Goal: Transaction & Acquisition: Book appointment/travel/reservation

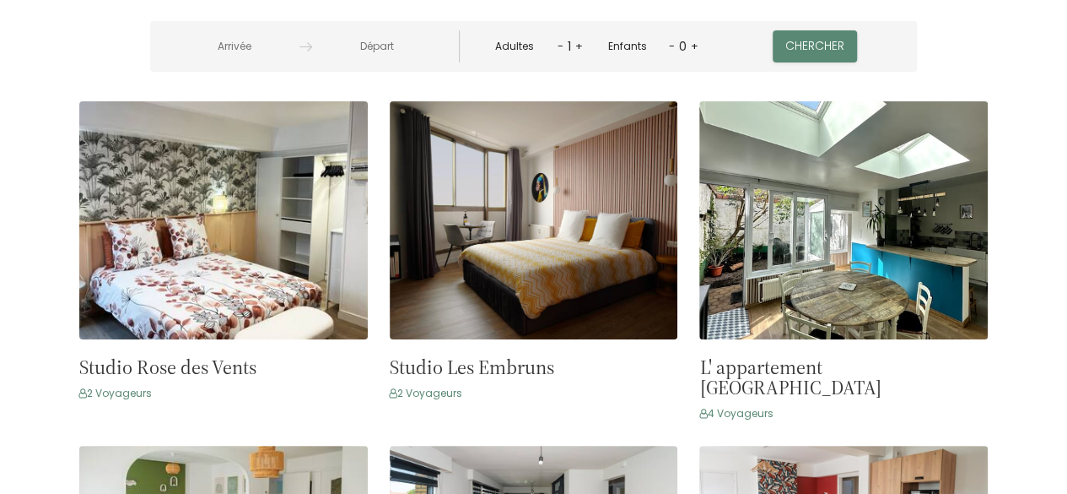
click at [278, 46] on input "text" at bounding box center [235, 46] width 130 height 33
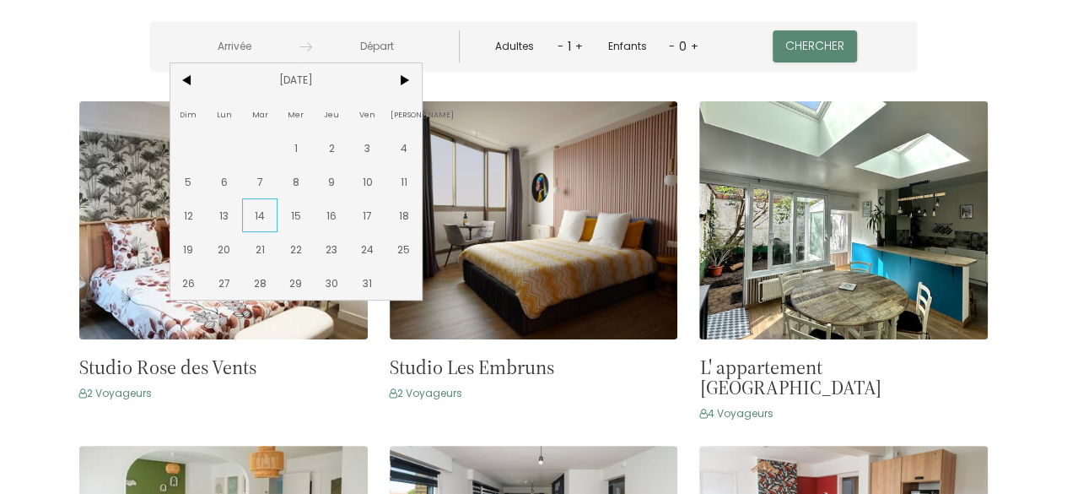
click at [278, 225] on span "14" at bounding box center [260, 215] width 36 height 34
type input "[DATE]"
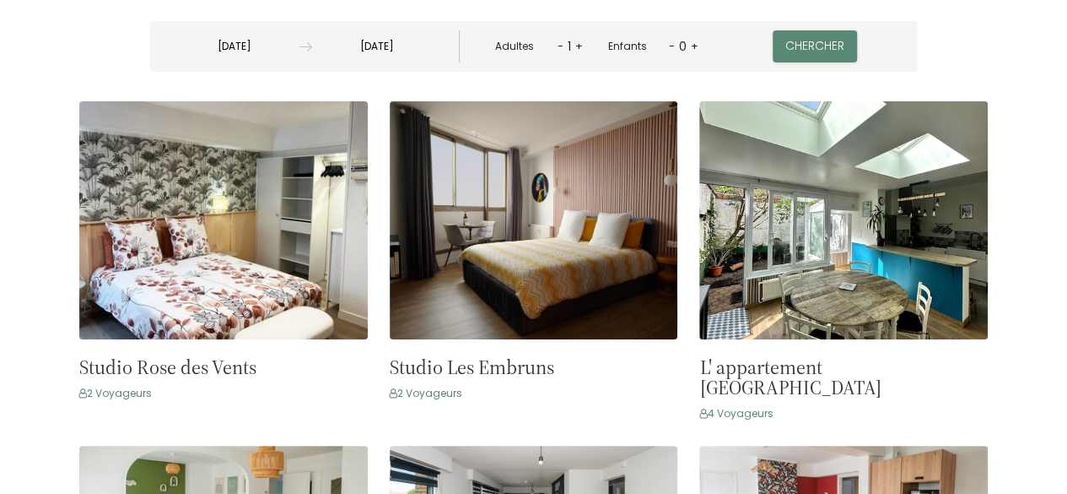
click at [442, 59] on input "[DATE]" at bounding box center [377, 46] width 130 height 33
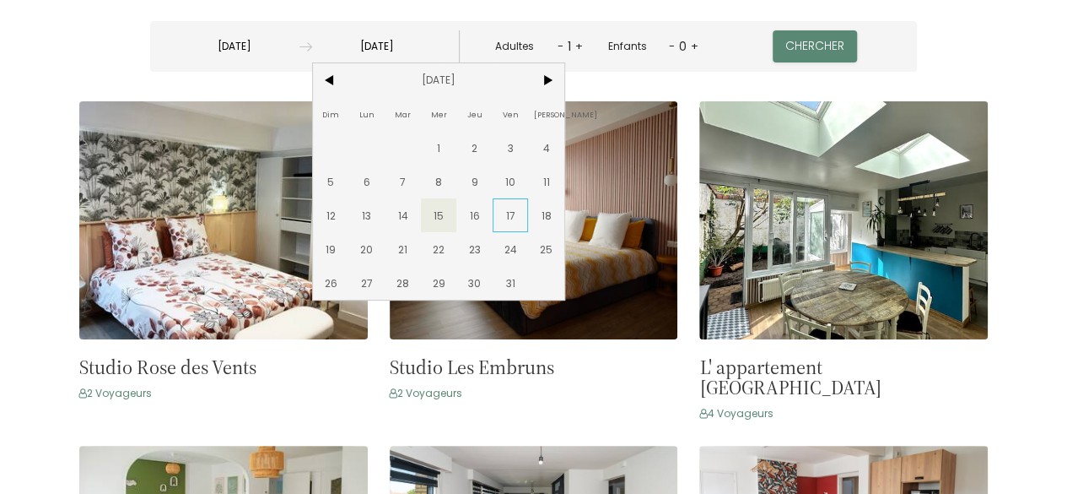
click at [529, 217] on span "17" at bounding box center [511, 215] width 36 height 34
type input "[DATE]"
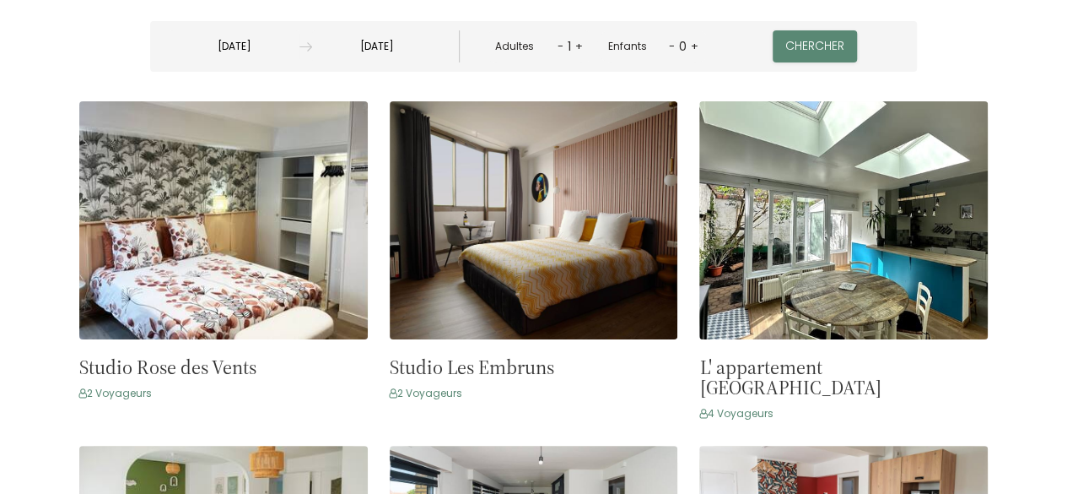
click at [575, 47] on link "+" at bounding box center [579, 46] width 8 height 16
click at [781, 42] on button "Chercher" at bounding box center [816, 46] width 84 height 32
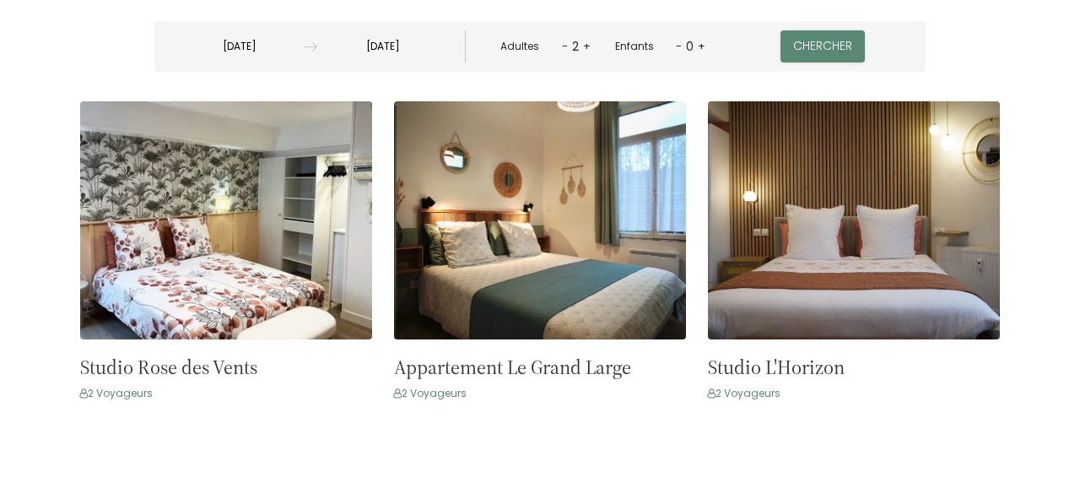
drag, startPoint x: 1062, startPoint y: 129, endPoint x: 1045, endPoint y: 222, distance: 94.3
click at [1047, 222] on div "Studio Rose des Vents Dunkerque - [STREET_ADDRESS][PERSON_NAME] 0 Chambre 2 Voy…" at bounding box center [540, 263] width 1046 height 324
click at [785, 44] on button "Chercher" at bounding box center [822, 46] width 84 height 32
click at [898, 213] on img at bounding box center [854, 220] width 292 height 238
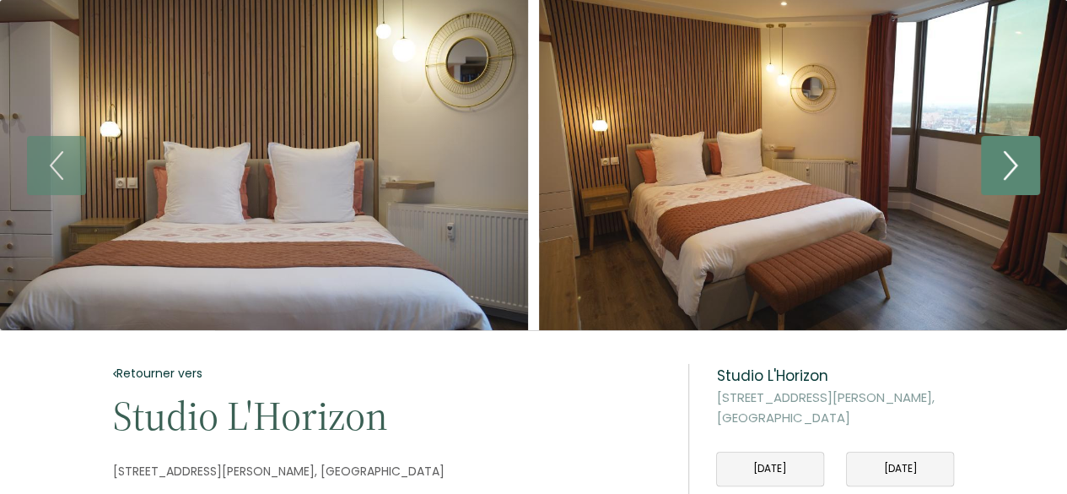
click at [1002, 161] on icon "Next" at bounding box center [1010, 165] width 35 height 51
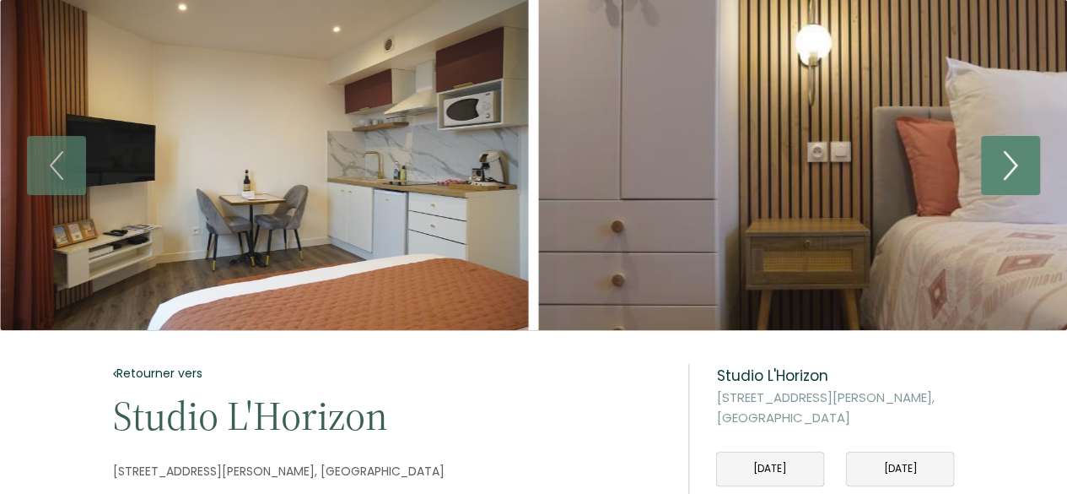
click at [1004, 161] on icon "Next" at bounding box center [1010, 165] width 35 height 51
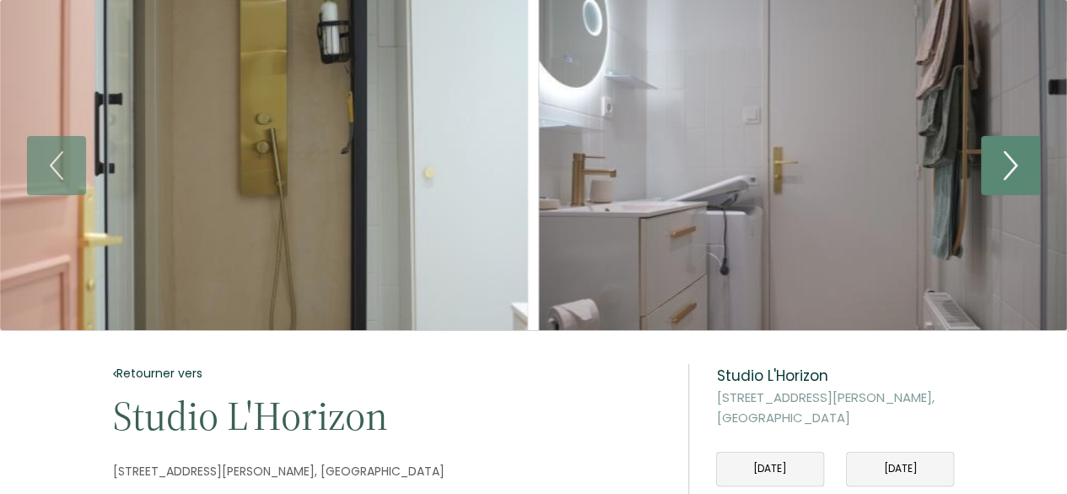
click at [1004, 161] on icon "Next" at bounding box center [1010, 165] width 35 height 51
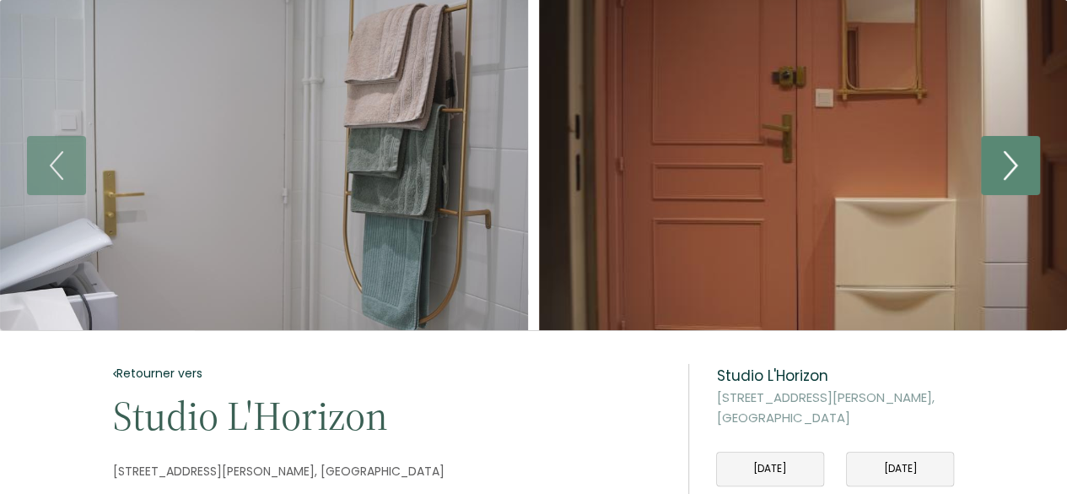
click at [1004, 161] on icon "Next" at bounding box center [1010, 165] width 35 height 51
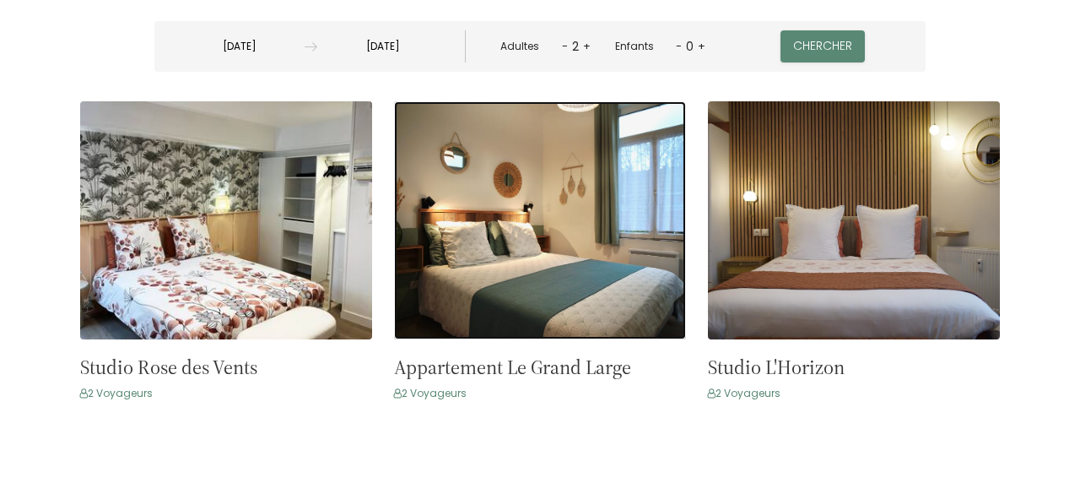
click at [543, 203] on img at bounding box center [540, 220] width 292 height 238
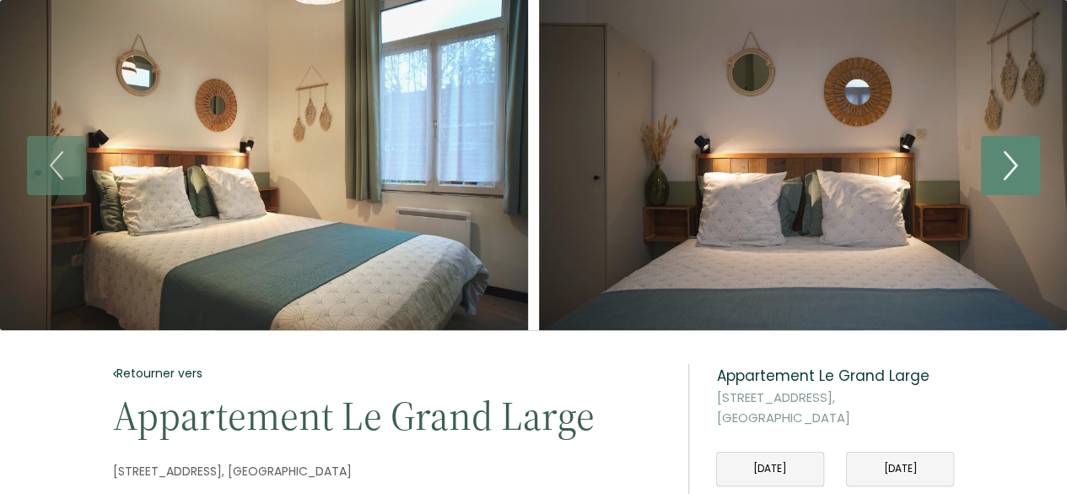
click at [1015, 170] on icon "Next" at bounding box center [1010, 165] width 35 height 51
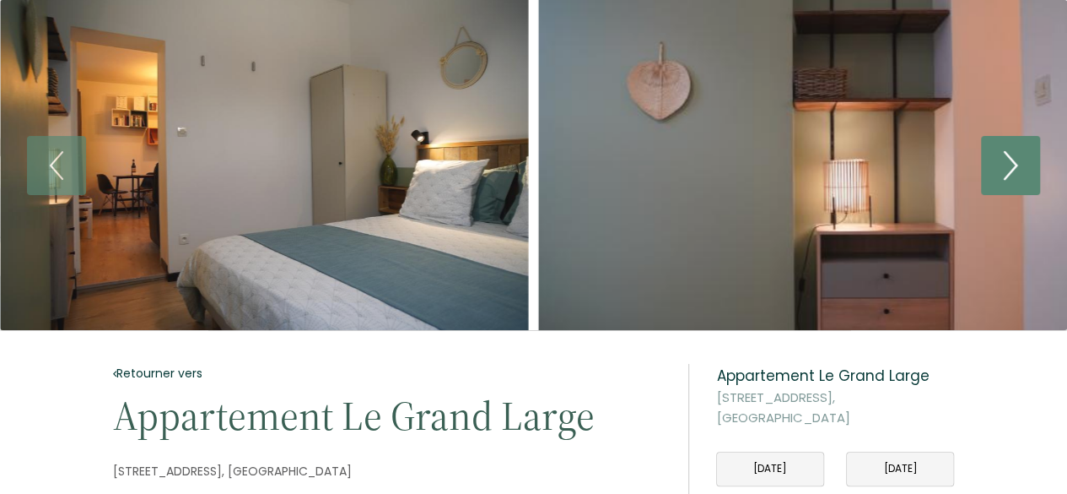
click at [1016, 170] on icon "Next" at bounding box center [1010, 165] width 35 height 51
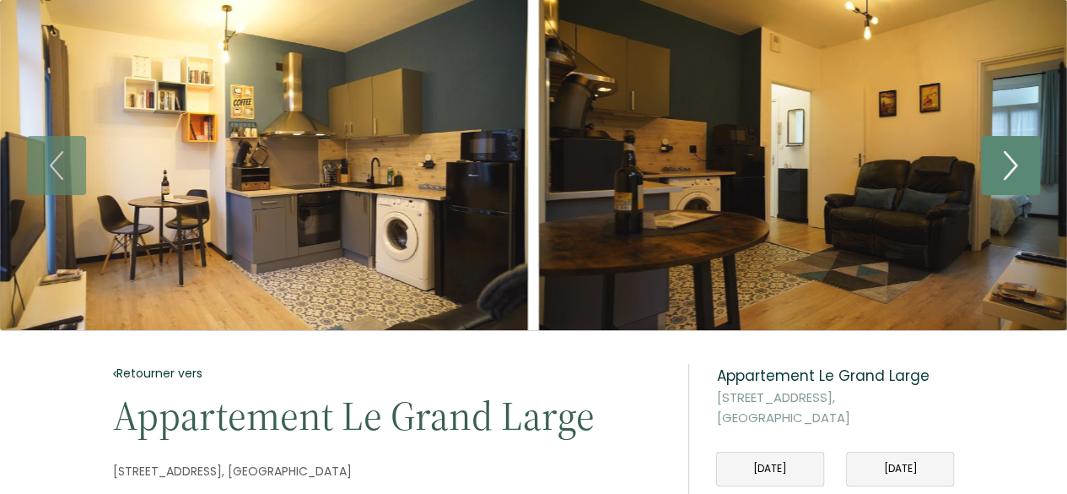
click at [1009, 163] on icon "Next" at bounding box center [1010, 165] width 35 height 51
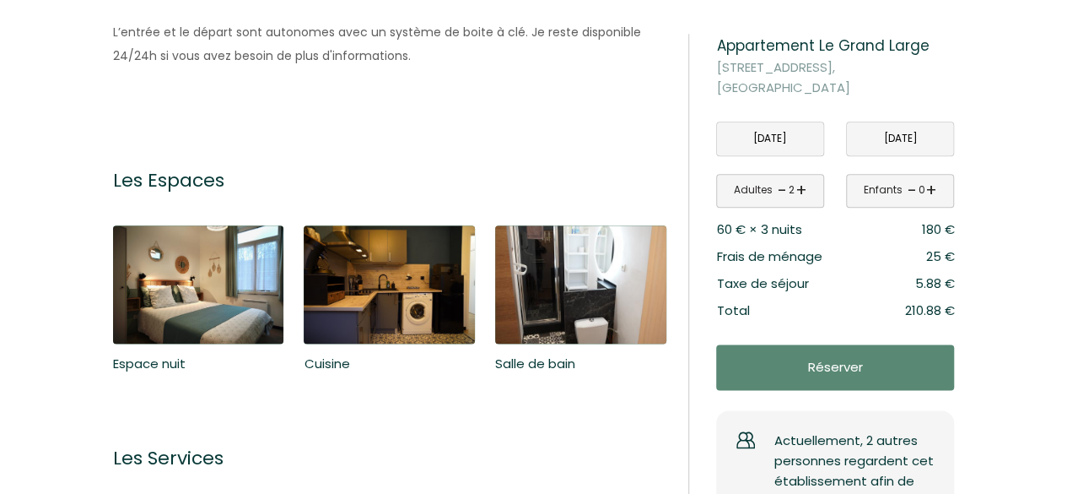
scroll to position [927, 0]
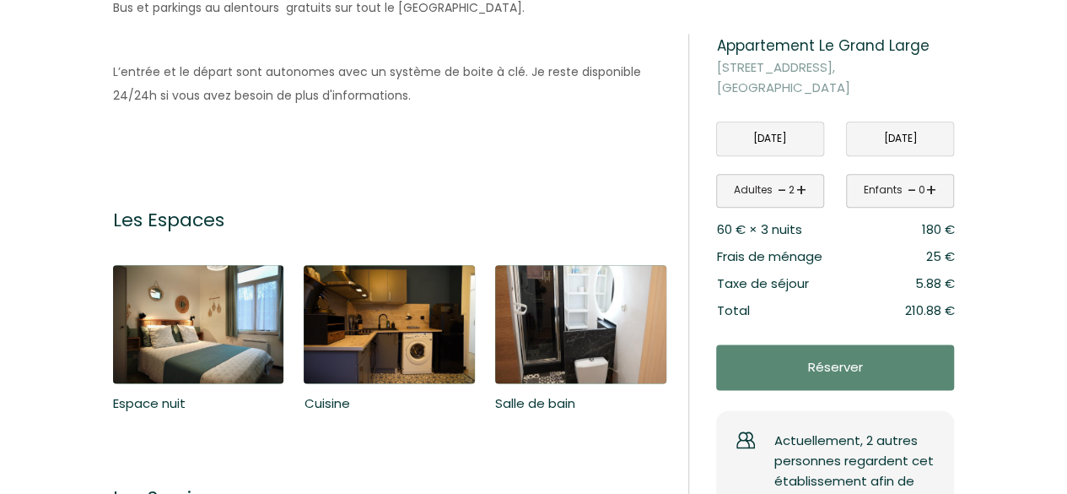
click at [186, 329] on img at bounding box center [198, 324] width 171 height 118
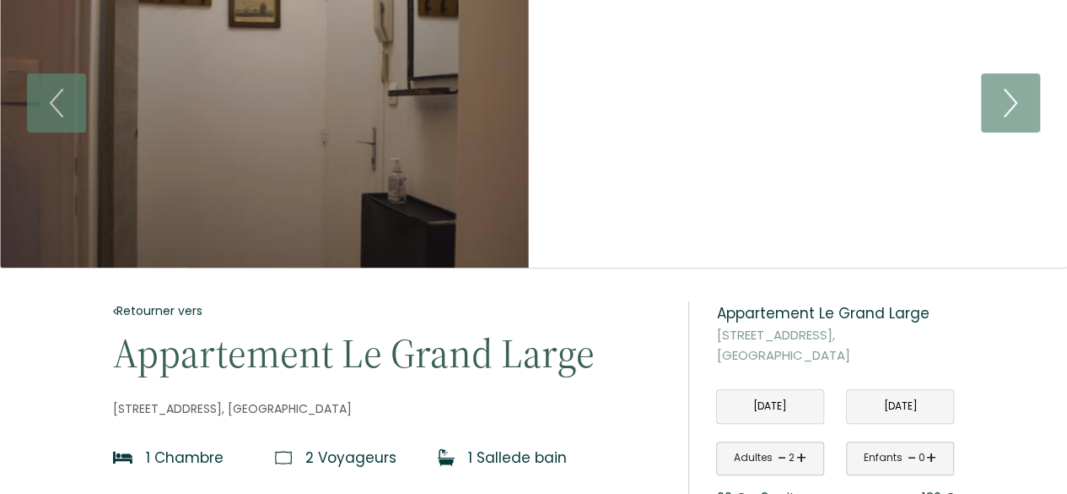
scroll to position [0, 0]
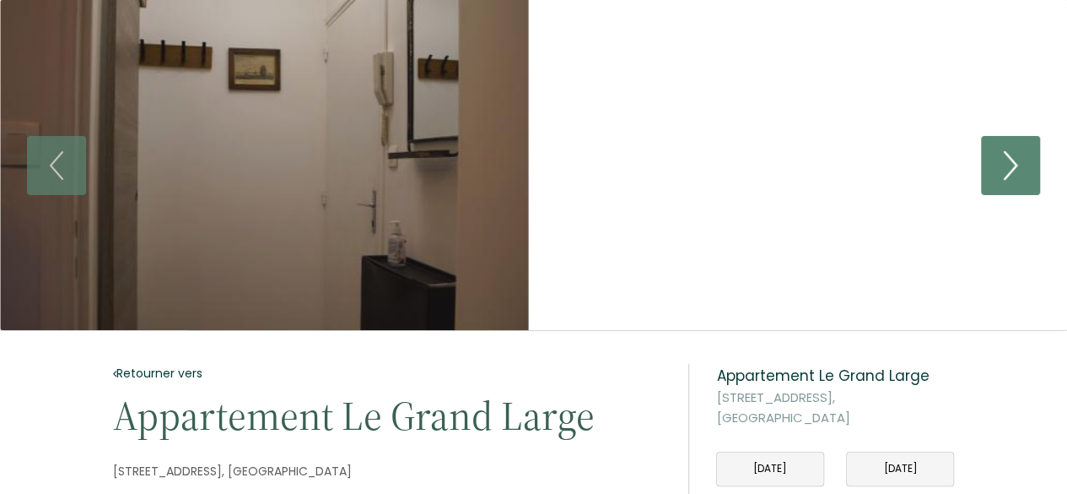
click at [1013, 168] on icon "Next" at bounding box center [1011, 165] width 12 height 27
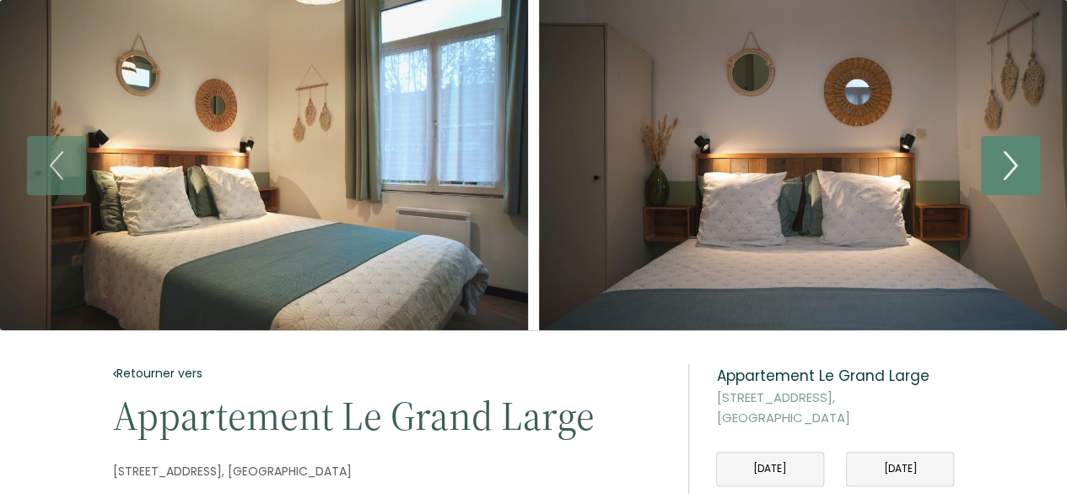
click at [1016, 165] on icon "Next" at bounding box center [1011, 165] width 12 height 27
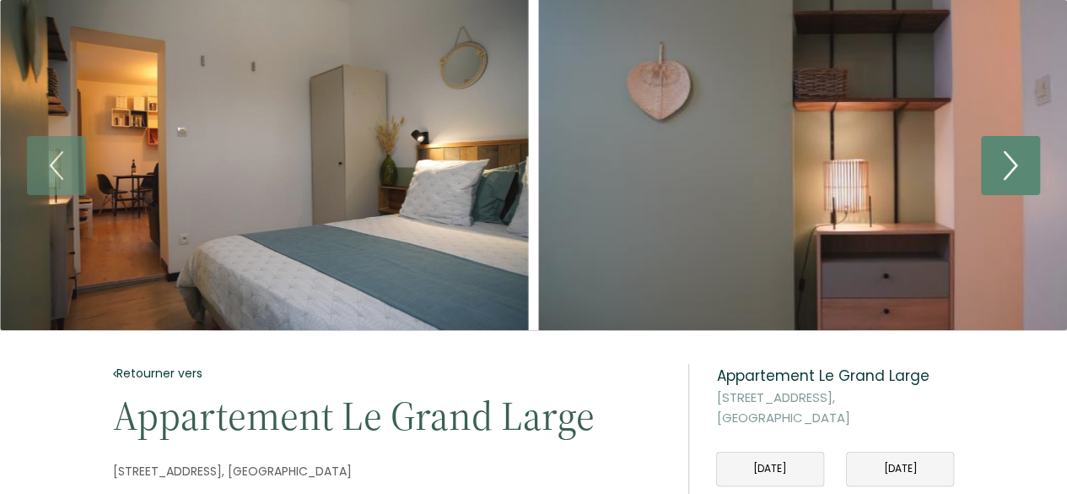
click at [1014, 166] on icon "Next" at bounding box center [1011, 165] width 12 height 27
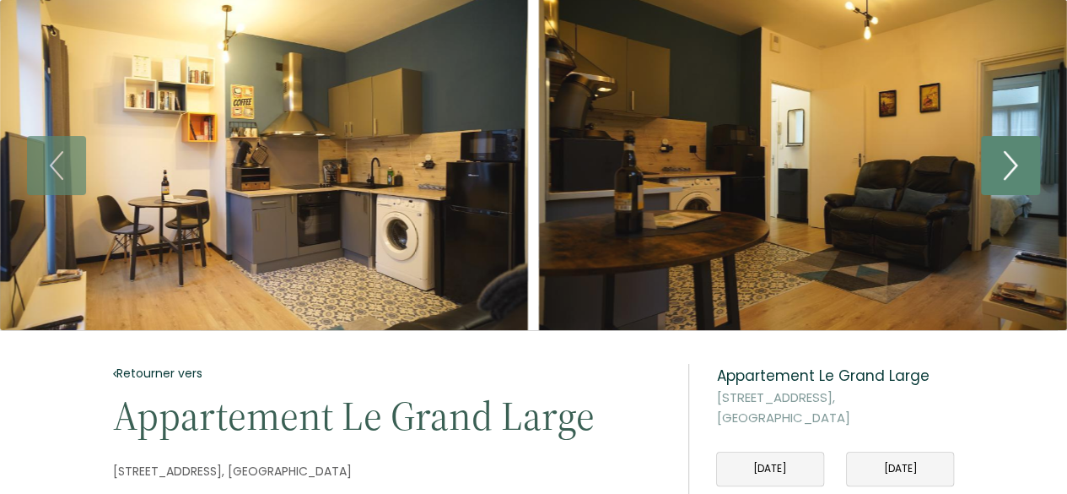
click at [1014, 166] on icon "Next" at bounding box center [1011, 165] width 12 height 27
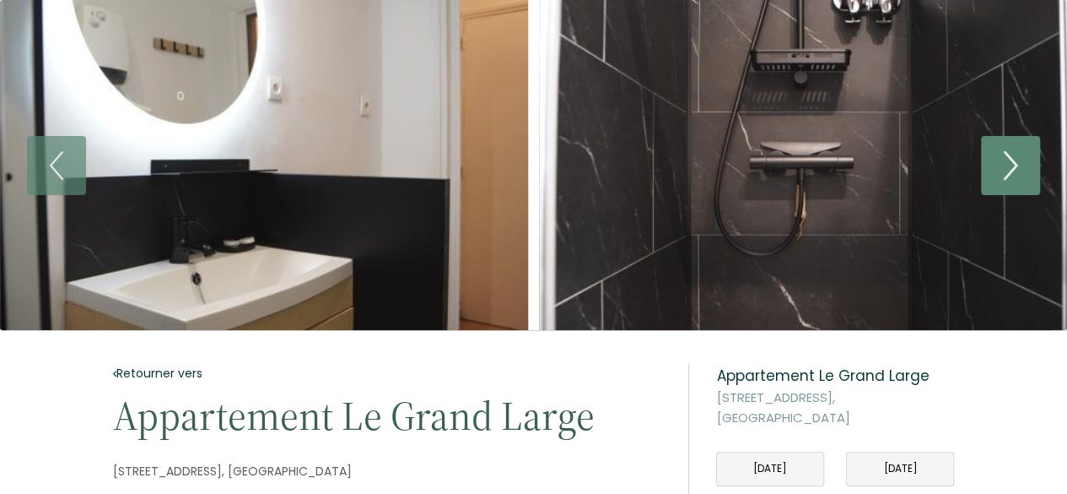
click at [1014, 166] on icon "Next" at bounding box center [1011, 165] width 12 height 27
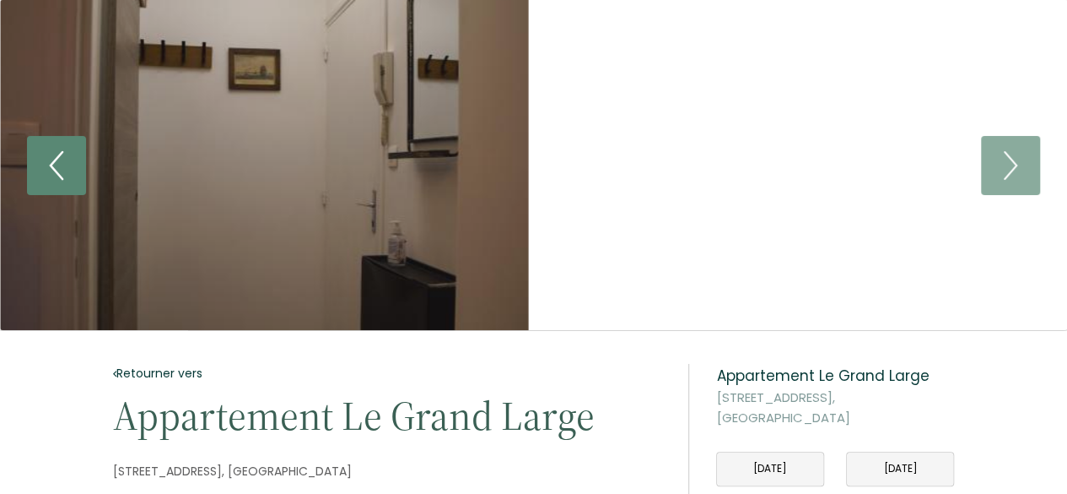
click at [57, 168] on icon "Previous" at bounding box center [56, 165] width 35 height 51
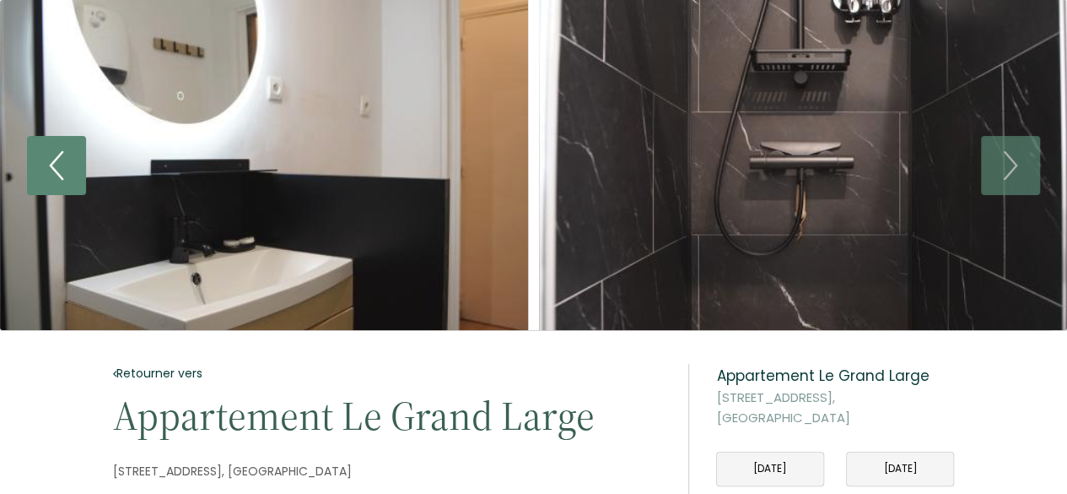
click at [58, 168] on icon "Previous" at bounding box center [56, 165] width 35 height 51
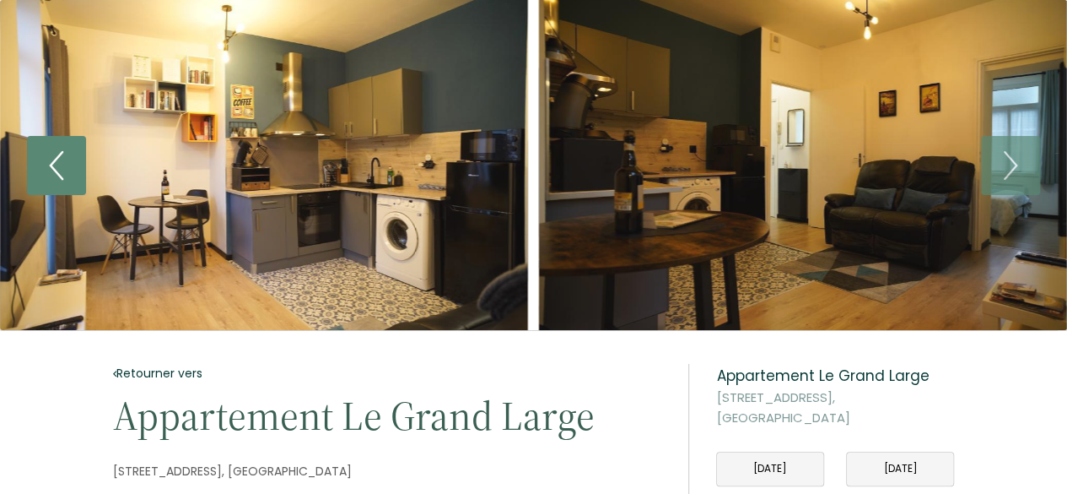
click at [58, 168] on icon "Previous" at bounding box center [56, 165] width 35 height 51
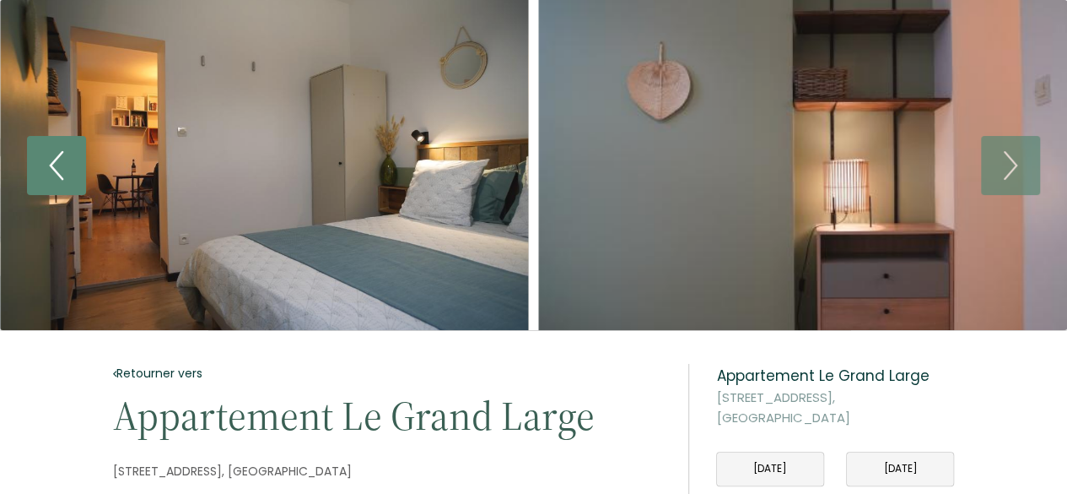
click at [58, 168] on icon "Previous" at bounding box center [56, 165] width 35 height 51
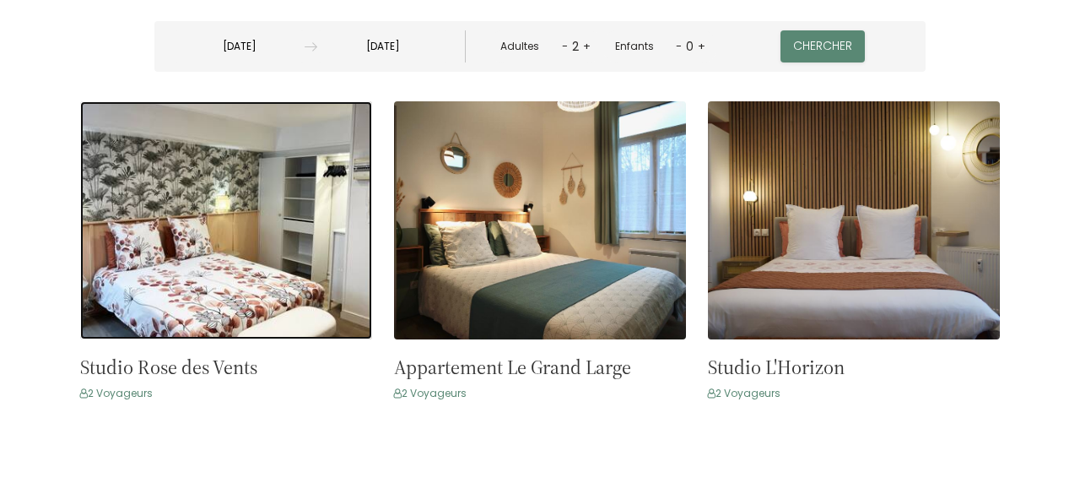
click at [258, 212] on img at bounding box center [226, 220] width 292 height 238
